Goal: Information Seeking & Learning: Learn about a topic

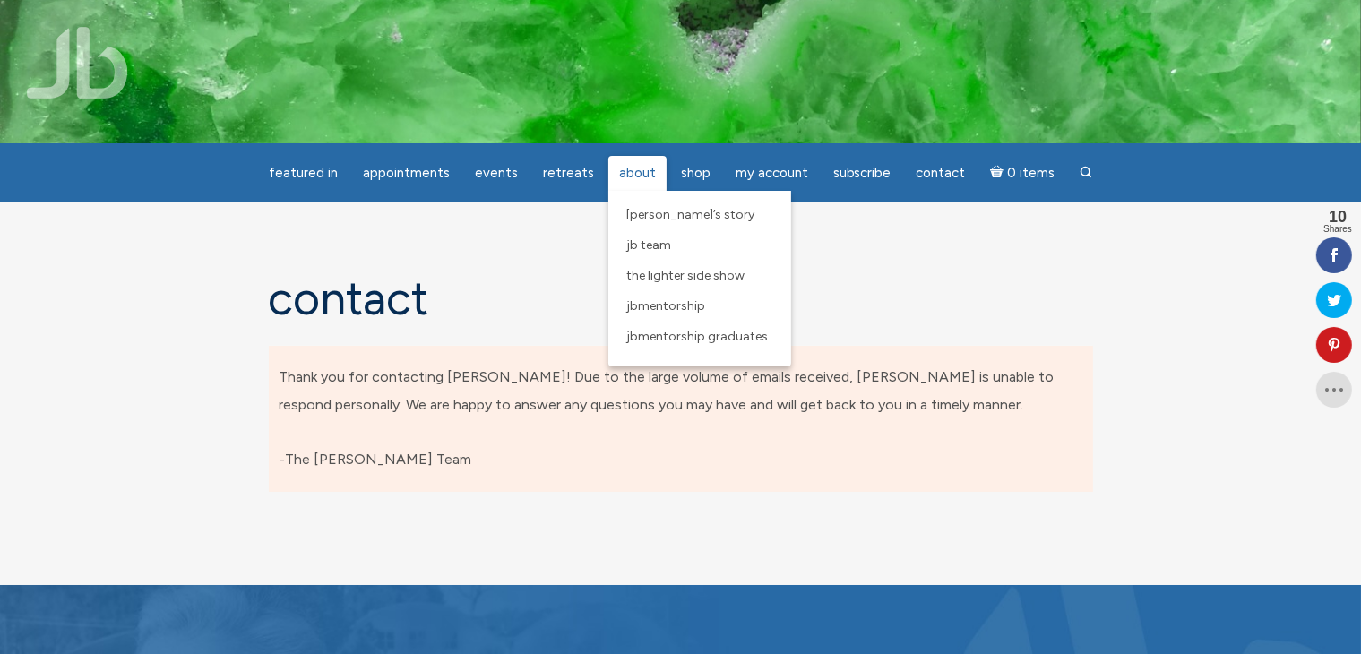
click at [633, 160] on link "About" at bounding box center [638, 173] width 58 height 35
click at [635, 172] on span "About" at bounding box center [637, 173] width 37 height 16
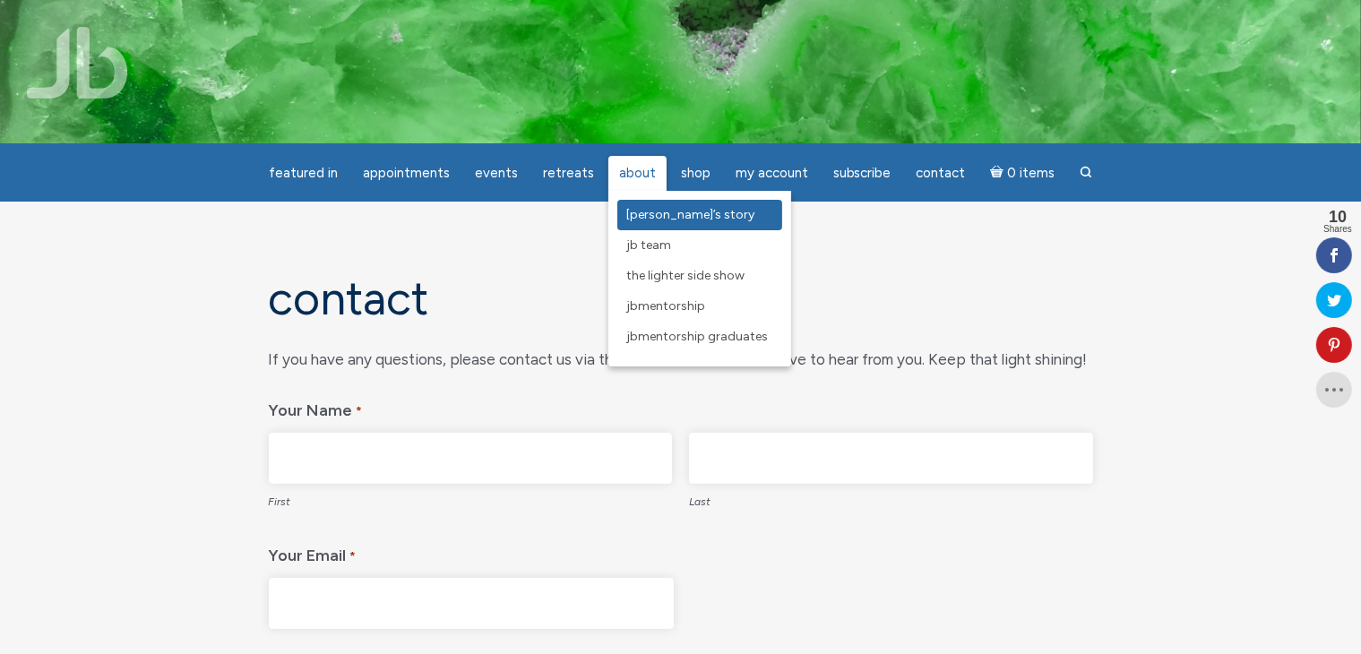
click at [648, 216] on span "[PERSON_NAME]’s Story" at bounding box center [690, 214] width 128 height 15
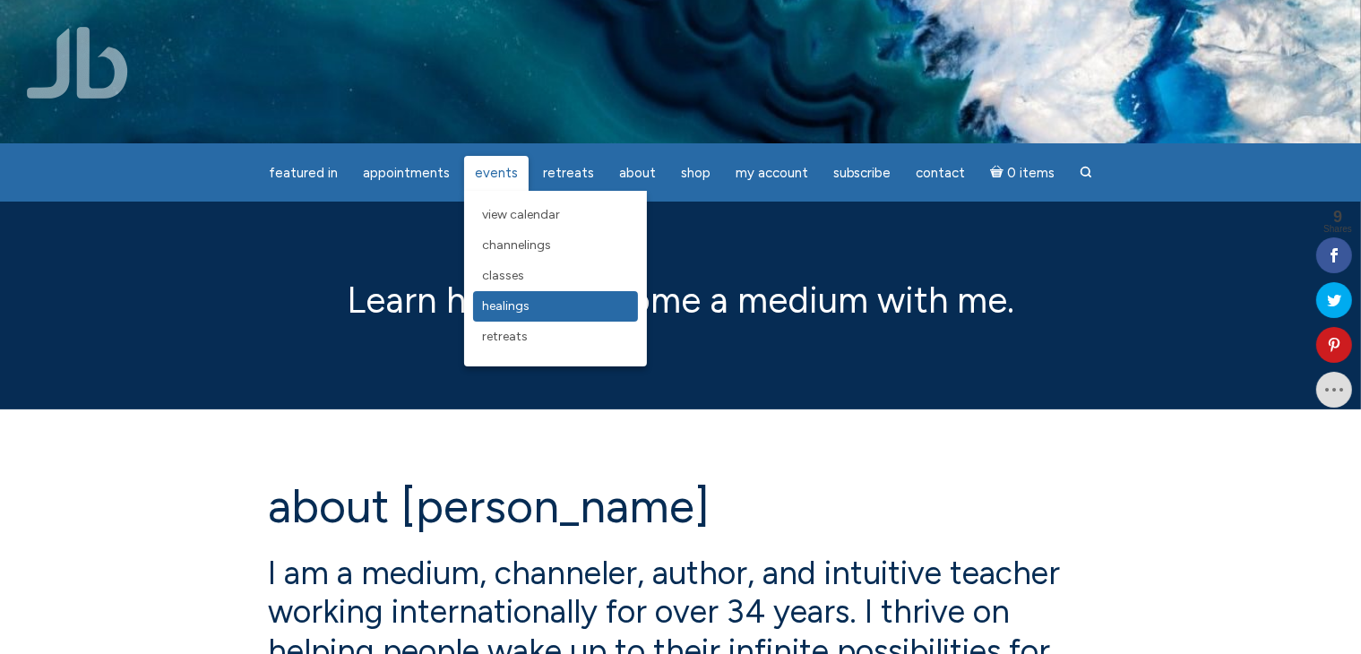
click at [511, 308] on span "Healings" at bounding box center [506, 305] width 48 height 15
